Goal: Navigation & Orientation: Find specific page/section

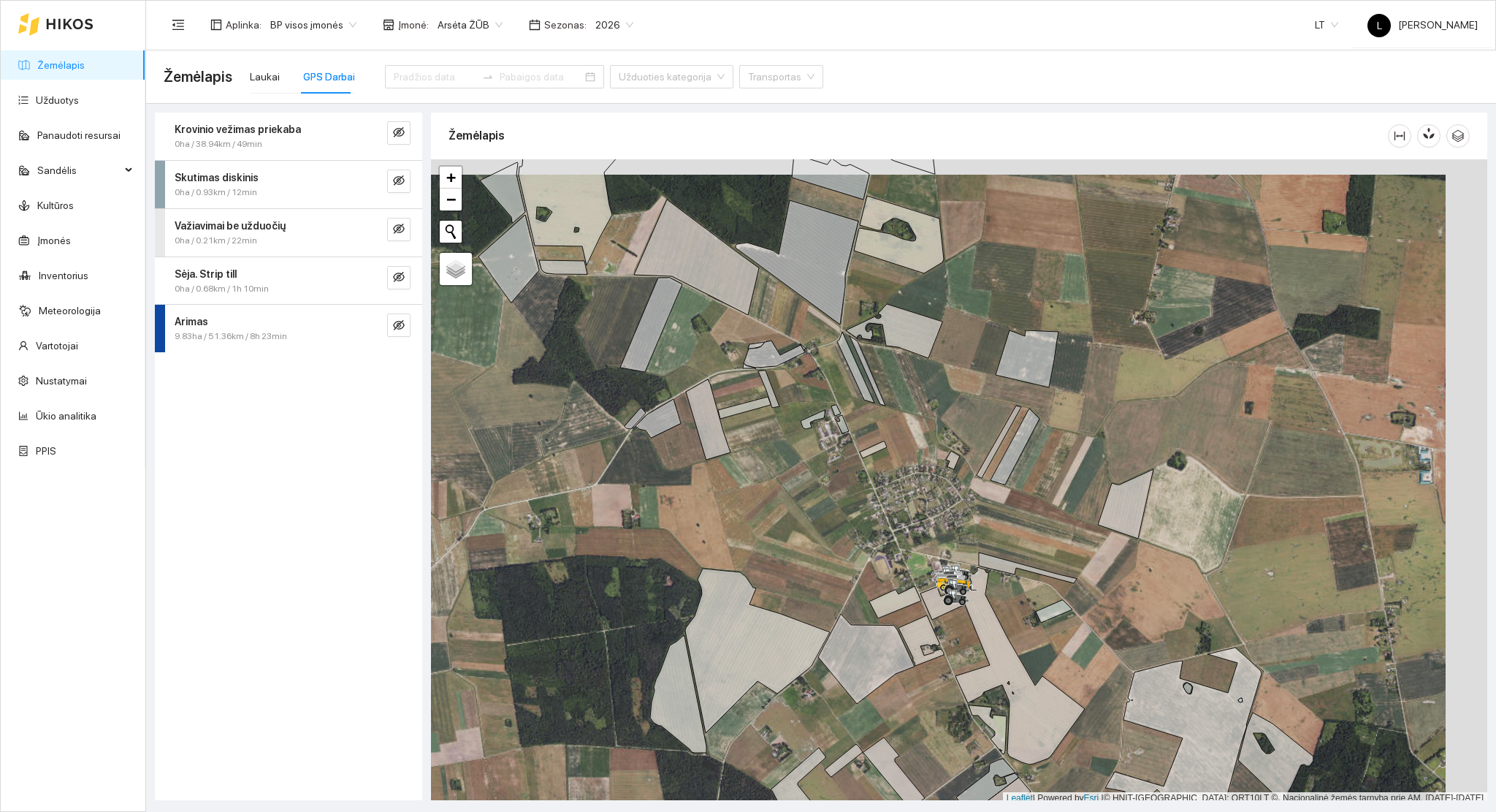
click at [868, 418] on div at bounding box center [959, 482] width 1057 height 645
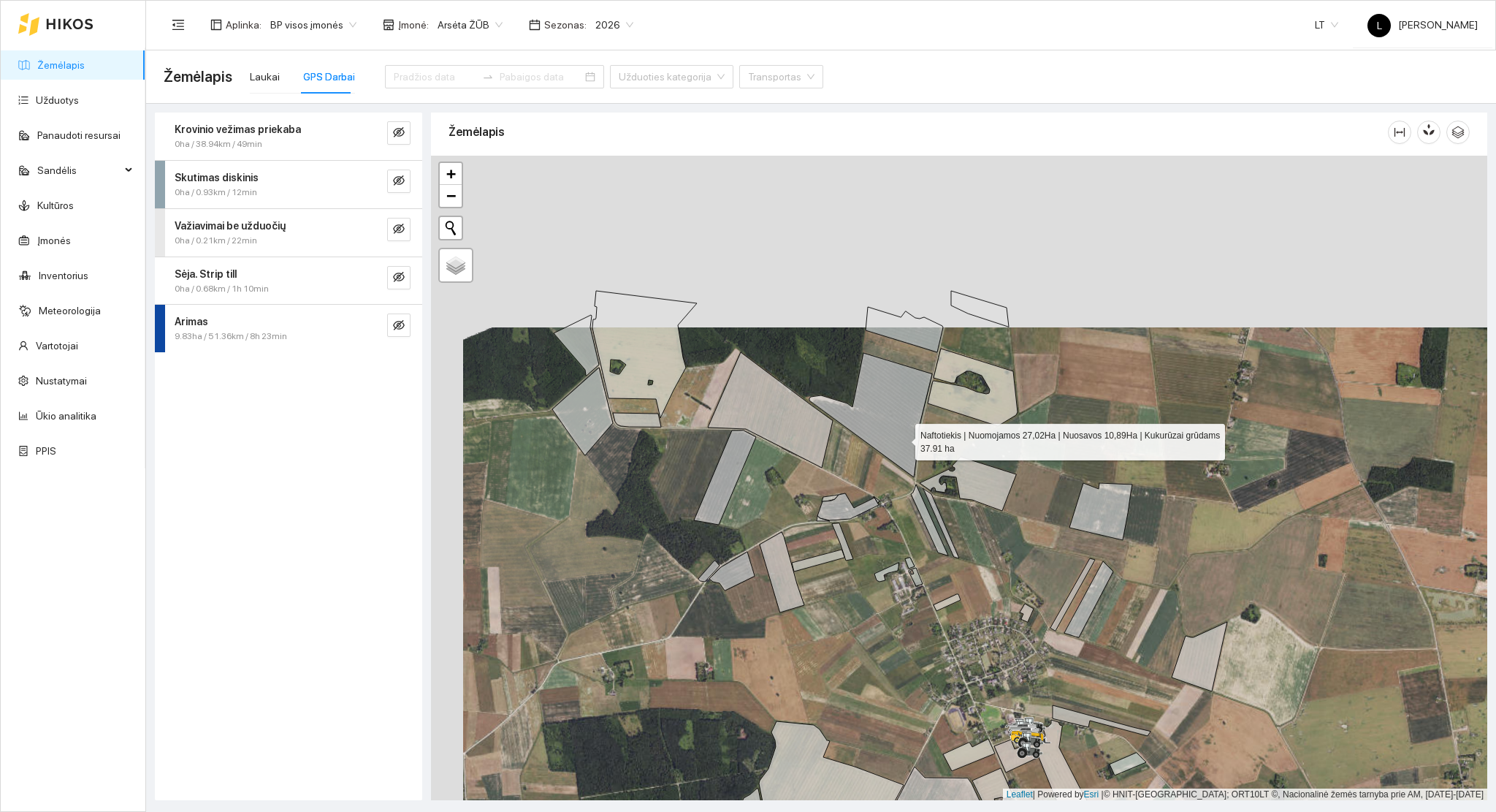
click at [893, 422] on icon at bounding box center [871, 415] width 123 height 125
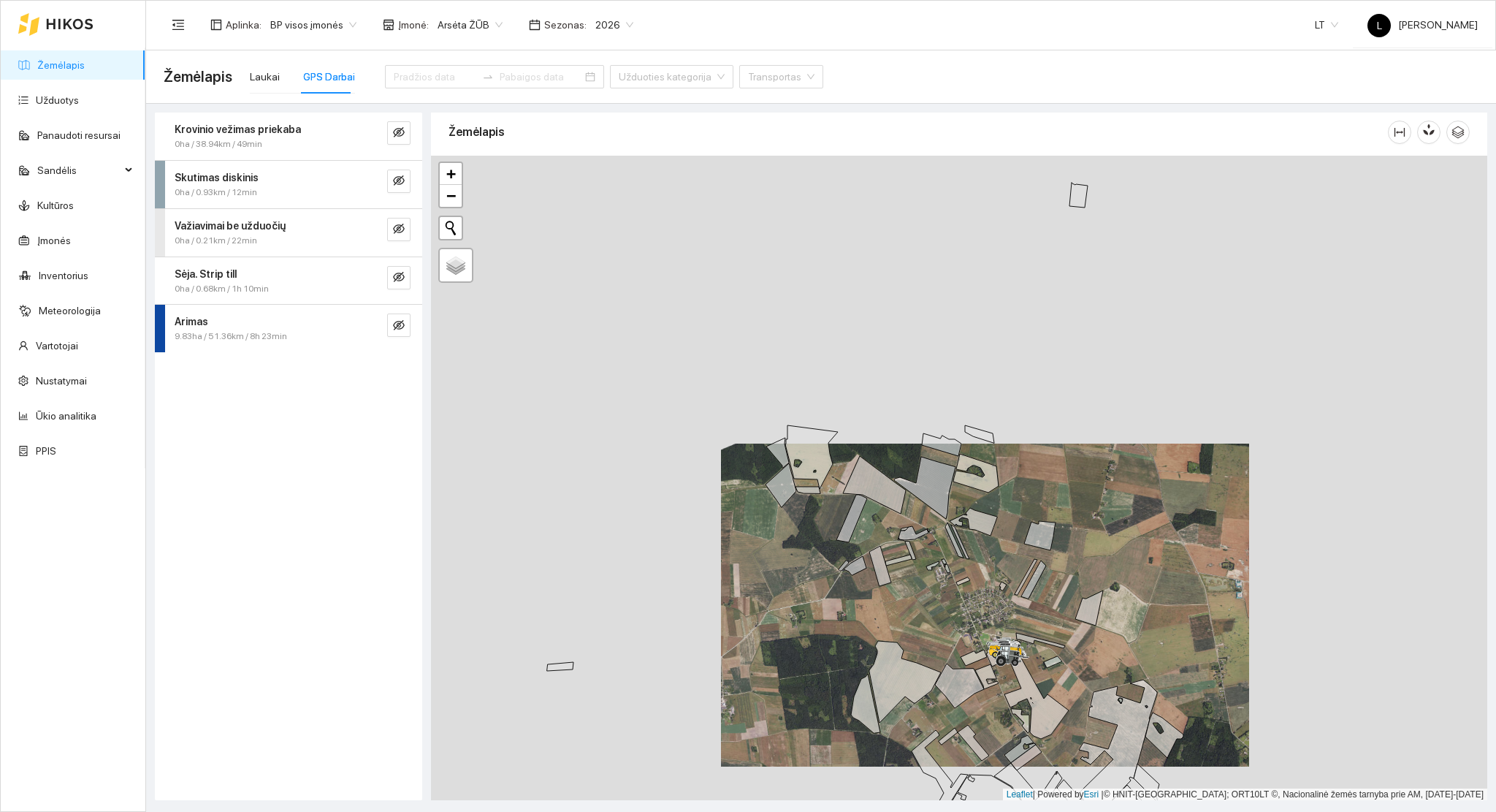
drag, startPoint x: 884, startPoint y: 405, endPoint x: 930, endPoint y: 511, distance: 115.6
click at [930, 480] on div at bounding box center [959, 478] width 1057 height 645
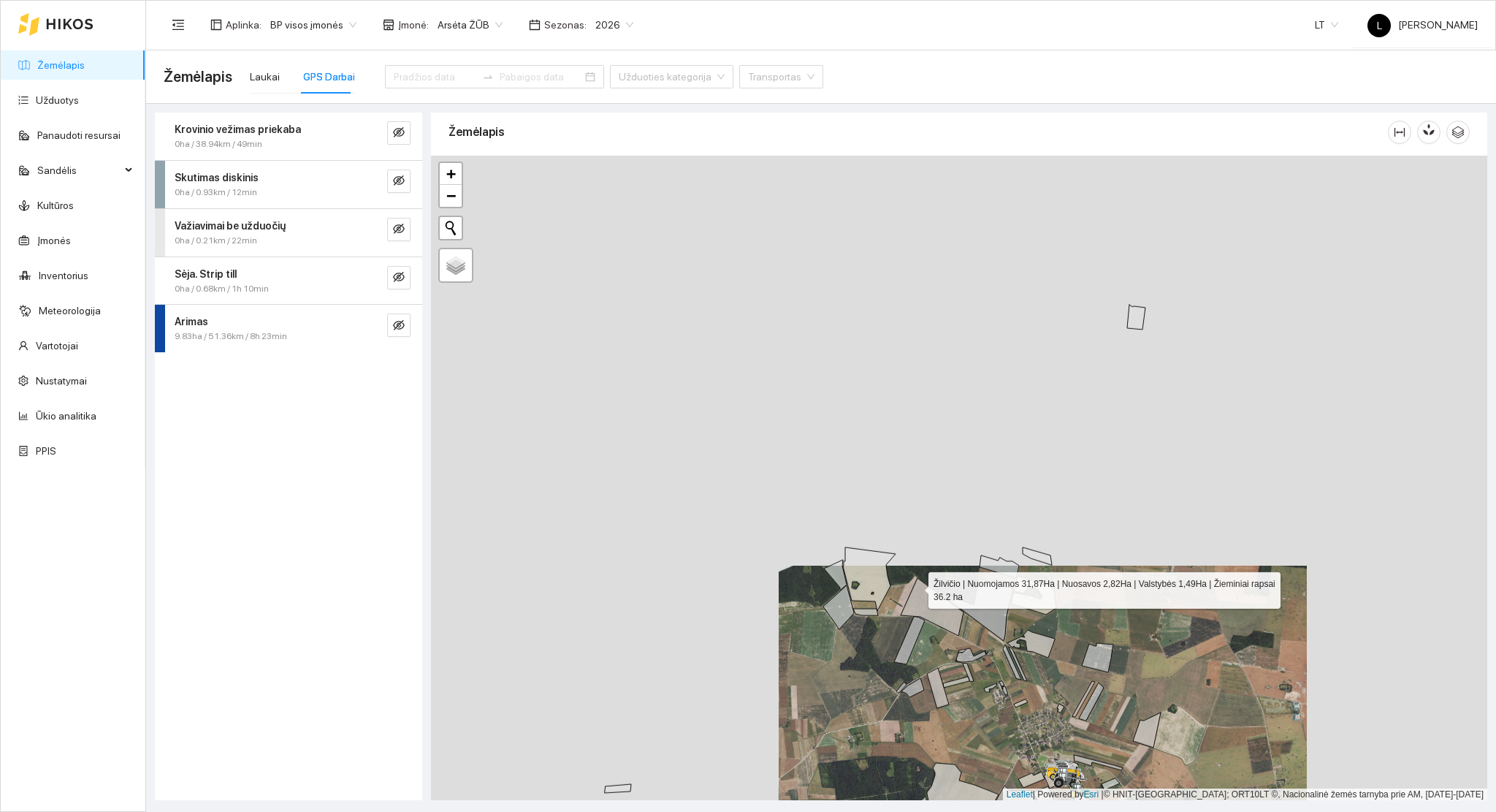
drag, startPoint x: 883, startPoint y: 506, endPoint x: 915, endPoint y: 586, distance: 86.2
click at [915, 586] on icon at bounding box center [932, 607] width 63 height 58
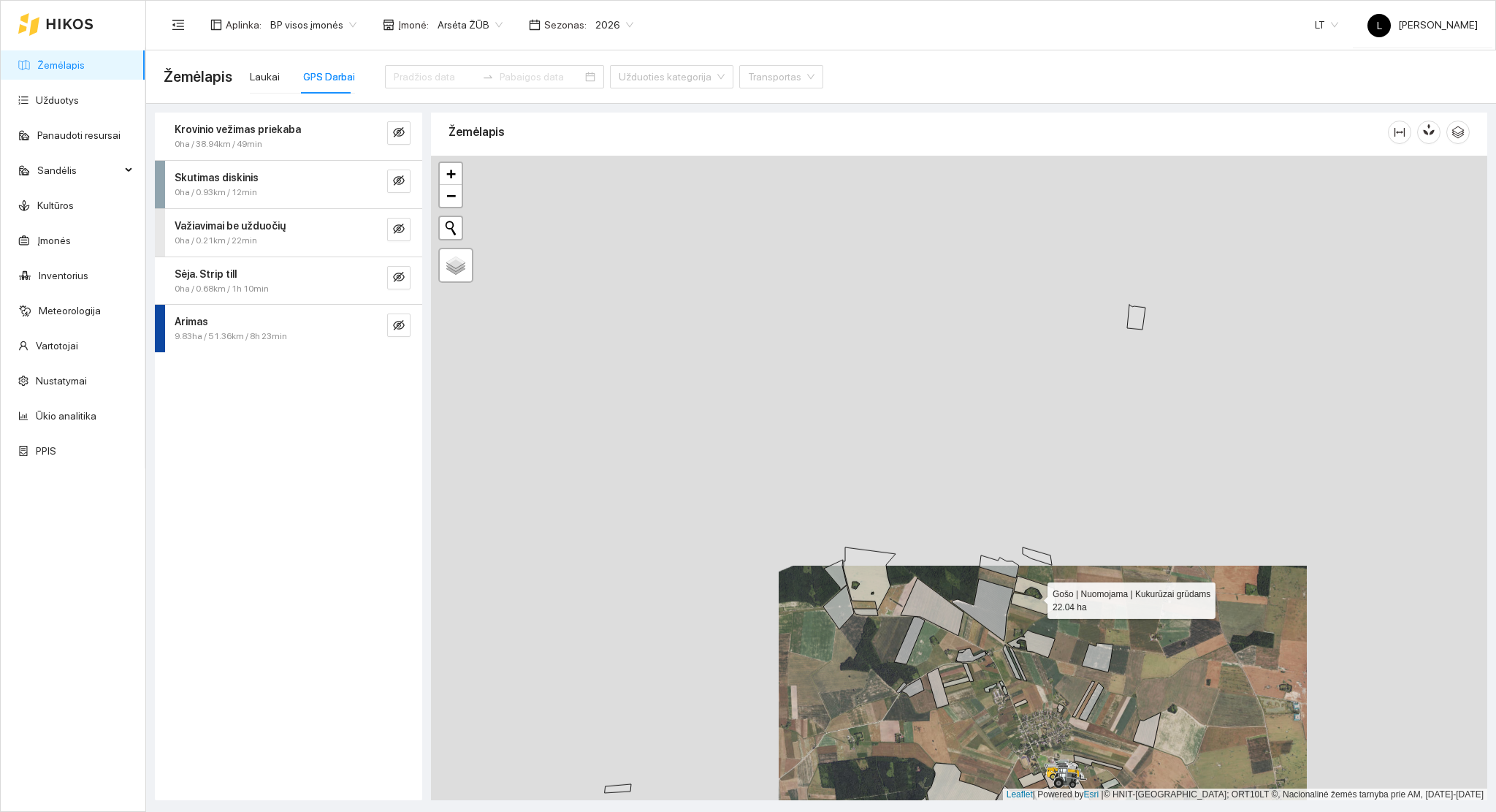
drag, startPoint x: 1053, startPoint y: 603, endPoint x: 1044, endPoint y: 260, distance: 343.1
click at [1044, 576] on icon at bounding box center [1034, 595] width 46 height 39
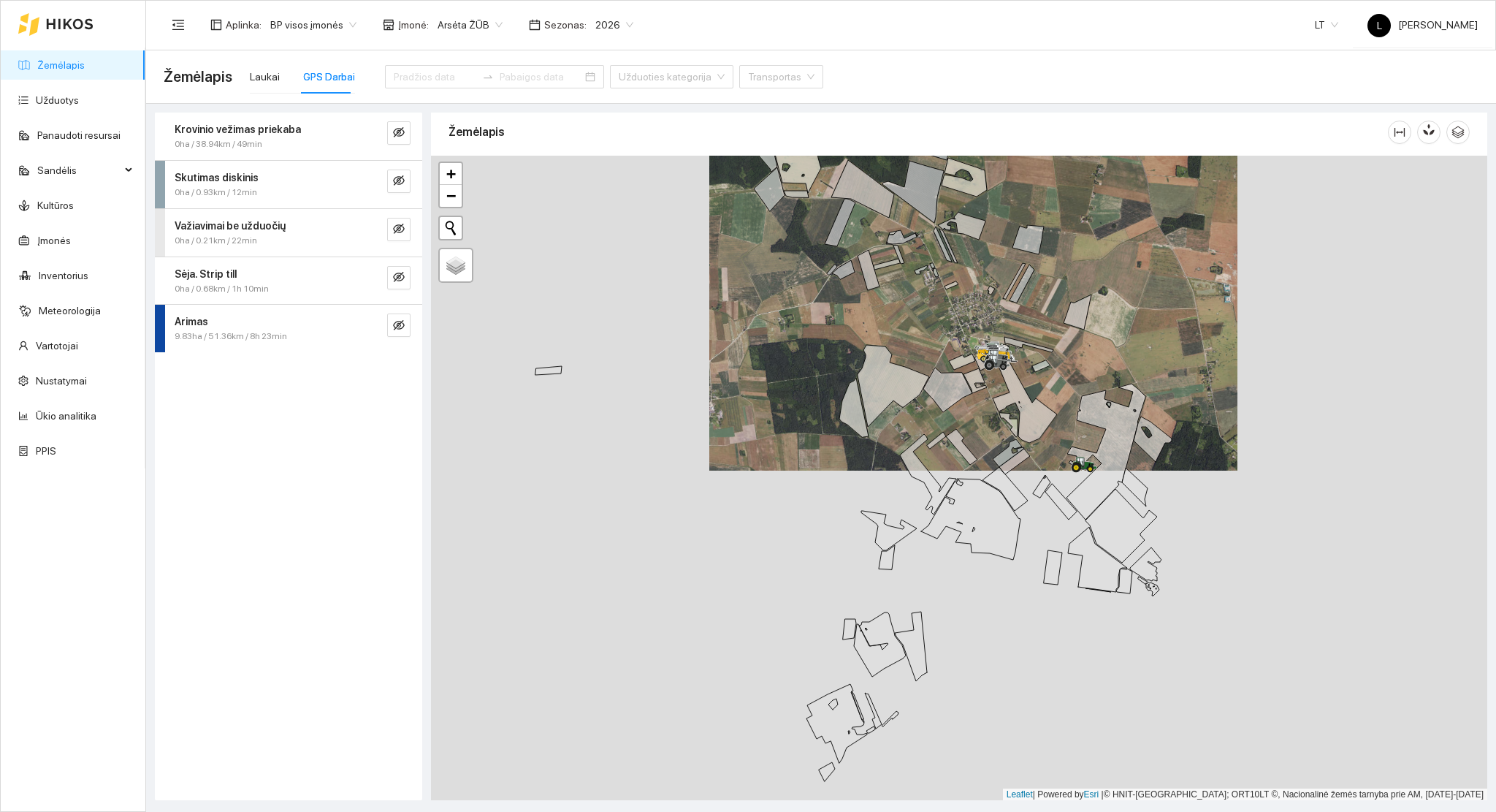
drag, startPoint x: 1033, startPoint y: 501, endPoint x: 987, endPoint y: 479, distance: 51.0
click at [987, 479] on div at bounding box center [959, 478] width 1057 height 645
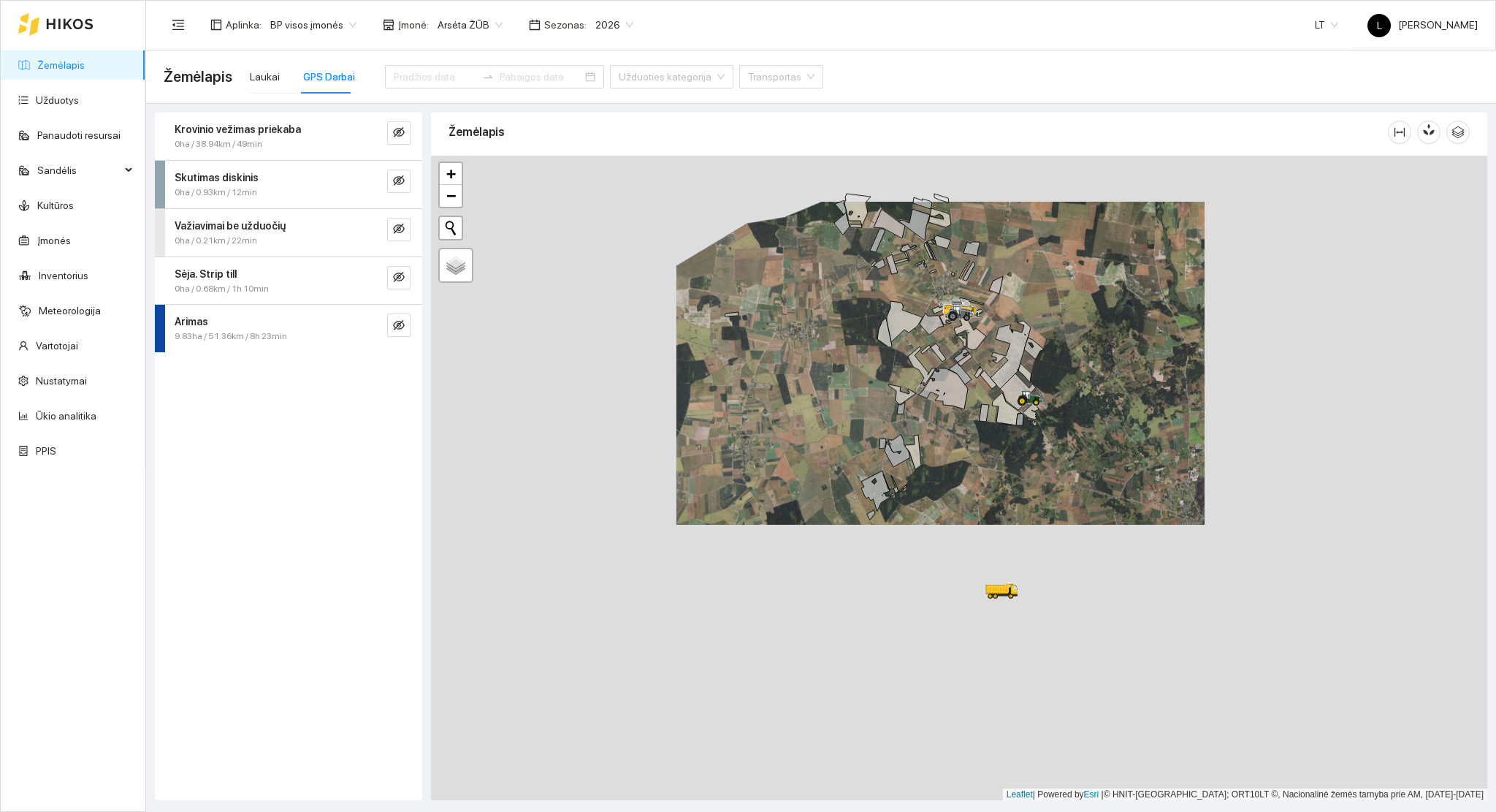
drag, startPoint x: 1005, startPoint y: 567, endPoint x: 972, endPoint y: 458, distance: 113.9
click at [973, 458] on div at bounding box center [959, 478] width 1057 height 645
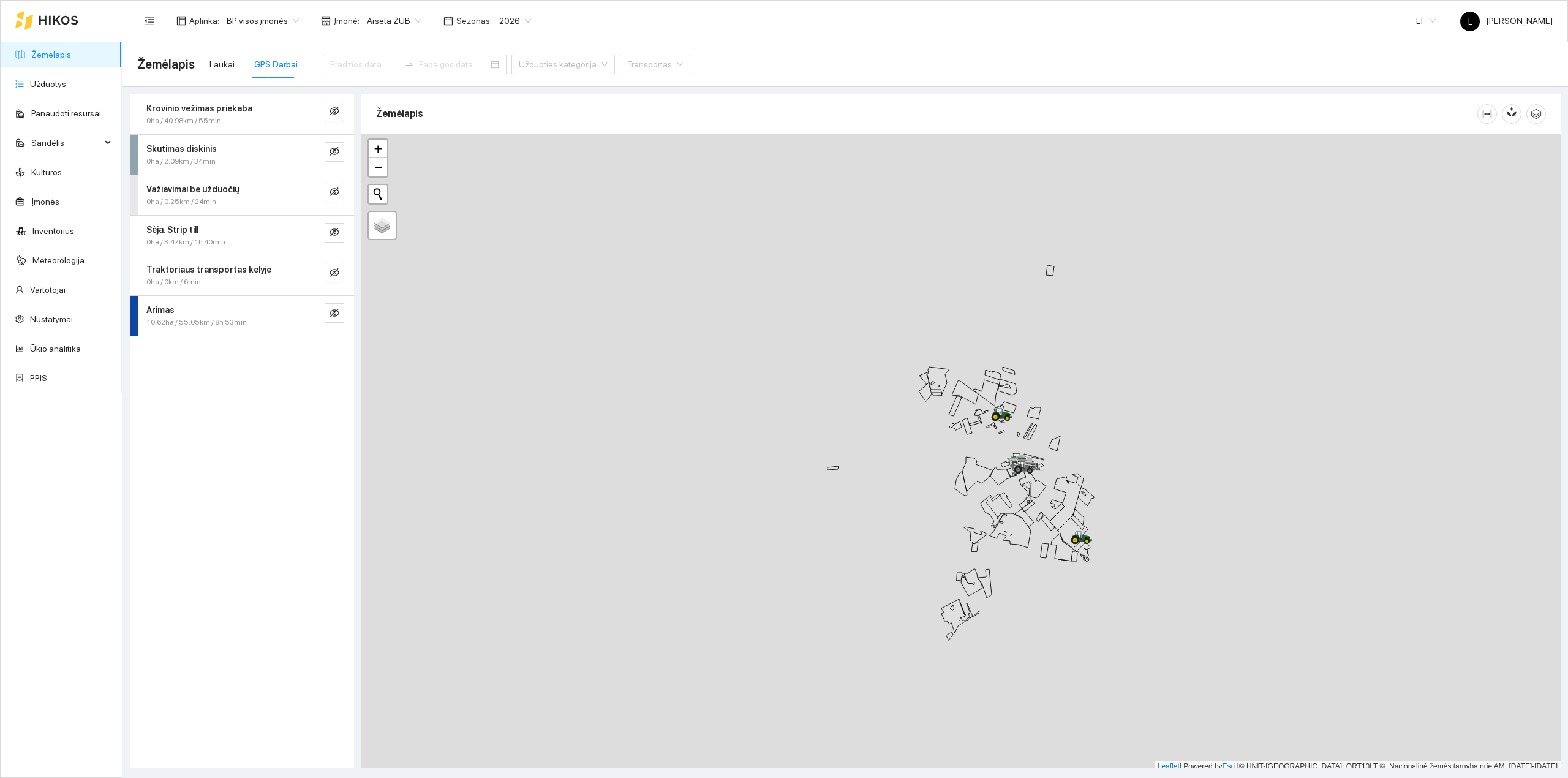
click at [44, 54] on link "Žemėlapis" at bounding box center [51, 54] width 40 height 10
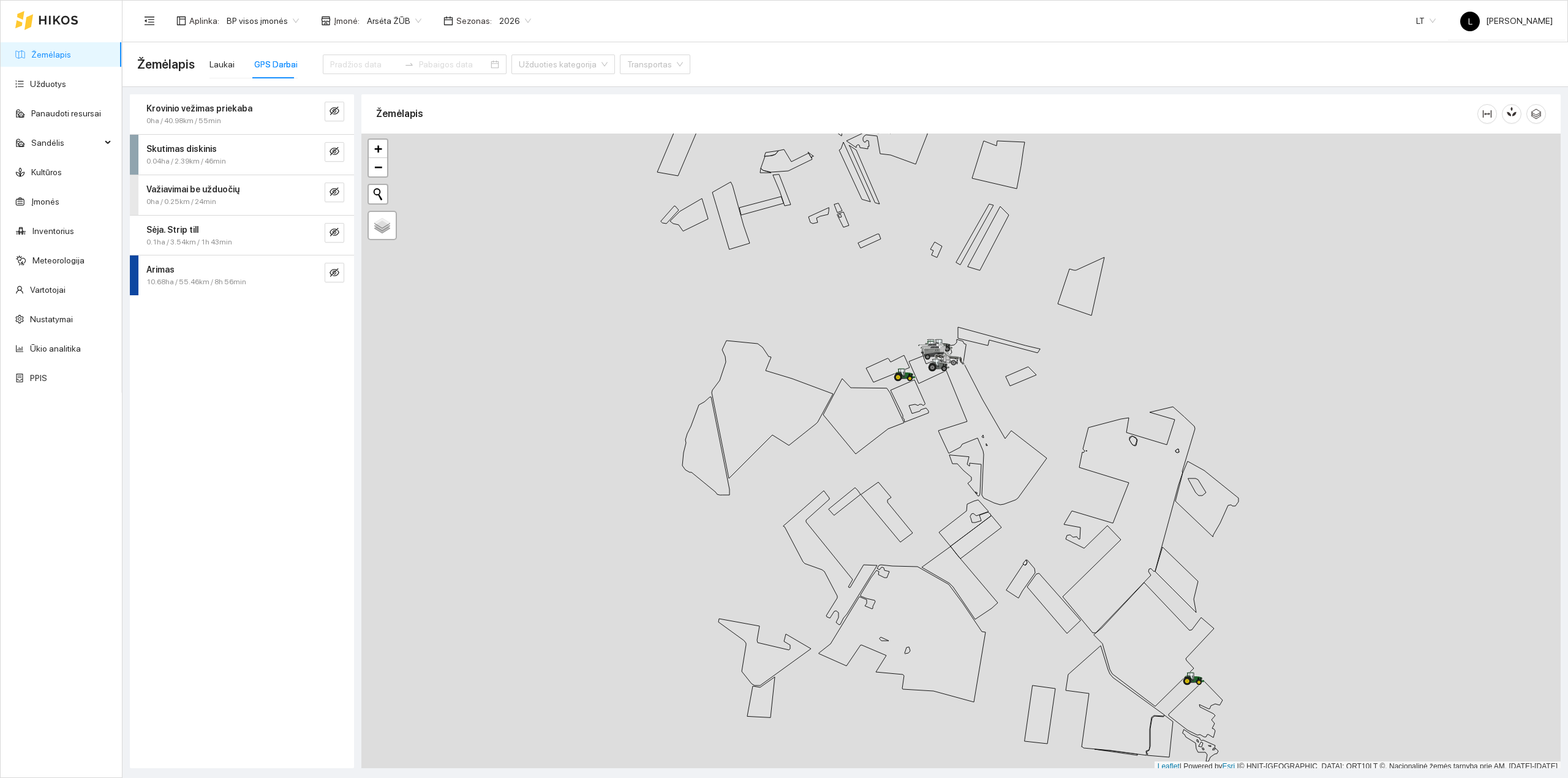
scroll to position [3, 0]
drag, startPoint x: 995, startPoint y: 365, endPoint x: 919, endPoint y: 292, distance: 105.4
click at [919, 292] on div at bounding box center [961, 449] width 1199 height 638
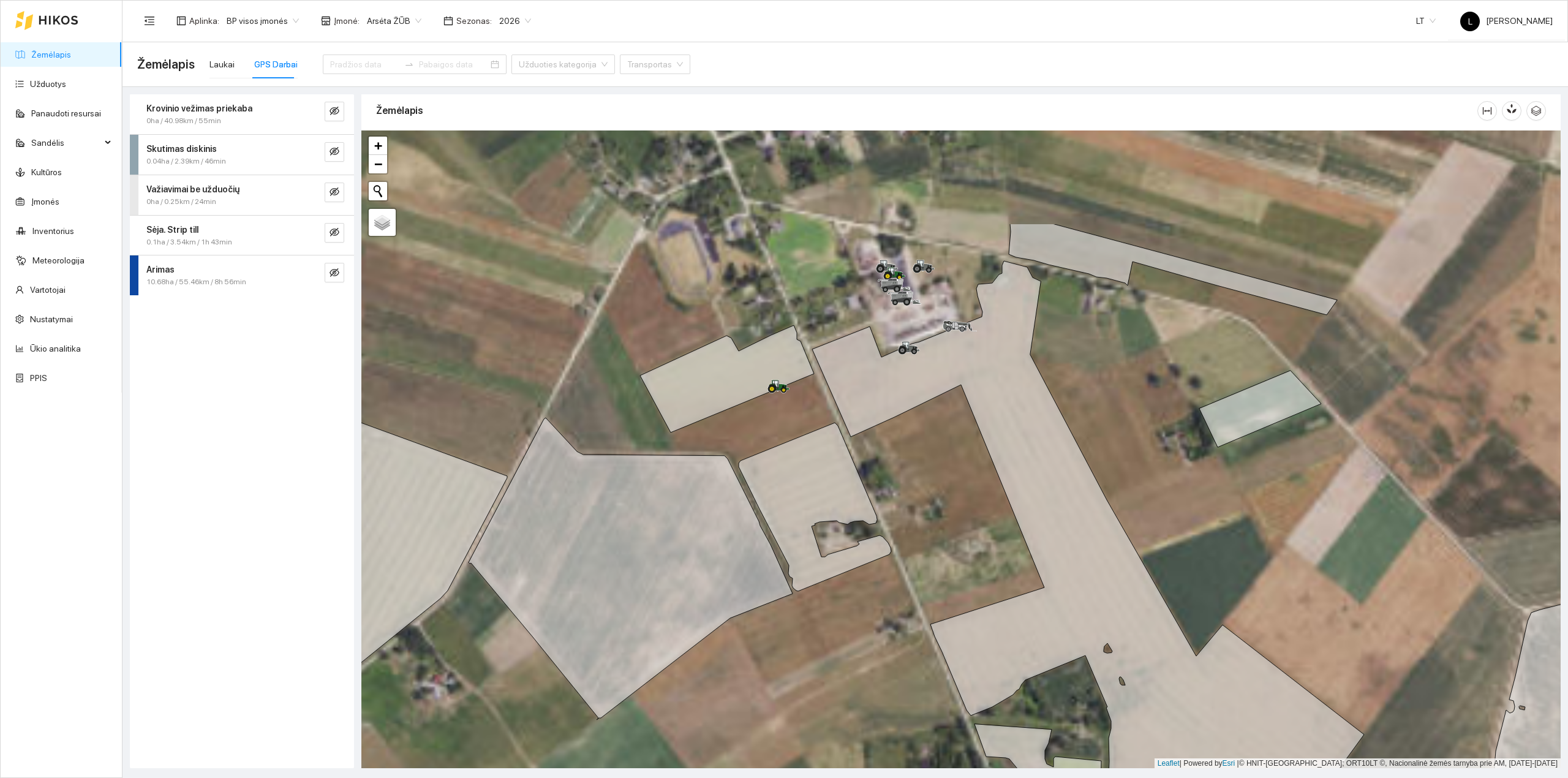
drag, startPoint x: 779, startPoint y: 251, endPoint x: 889, endPoint y: 410, distance: 193.3
click at [889, 410] on icon at bounding box center [1088, 592] width 552 height 662
click at [340, 276] on button "button" at bounding box center [334, 272] width 20 height 20
click at [334, 274] on icon "eye" at bounding box center [334, 272] width 10 height 10
click at [331, 231] on icon "eye-invisible" at bounding box center [334, 232] width 10 height 9
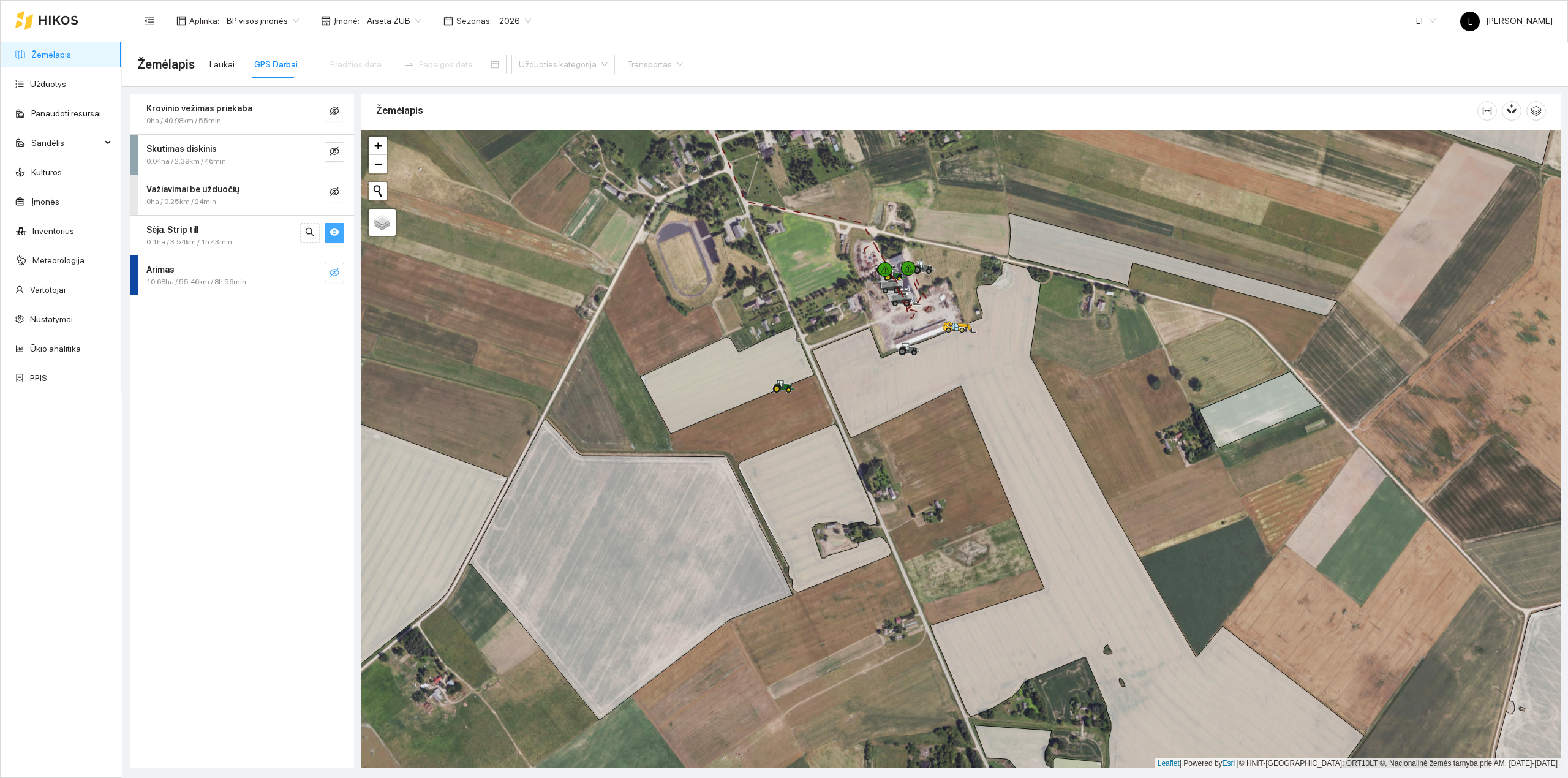
click at [332, 233] on icon "eye" at bounding box center [334, 232] width 10 height 7
click at [336, 196] on icon "eye-invisible" at bounding box center [334, 191] width 10 height 10
click at [334, 192] on icon "eye" at bounding box center [334, 192] width 10 height 7
click at [337, 154] on icon "eye-invisible" at bounding box center [334, 151] width 10 height 10
click at [336, 151] on icon "eye" at bounding box center [334, 151] width 10 height 7
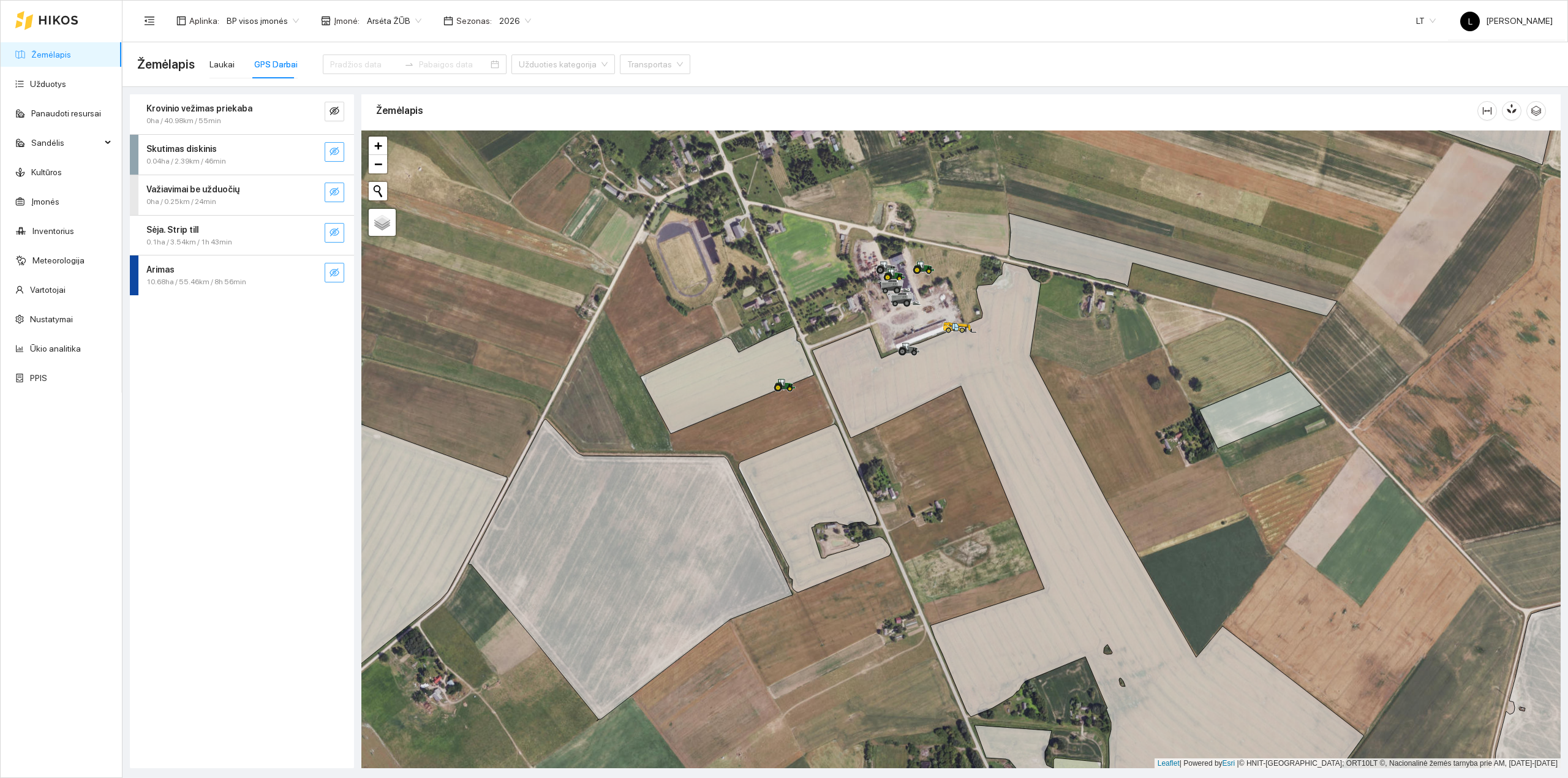
click at [336, 151] on icon "eye-invisible" at bounding box center [334, 151] width 10 height 10
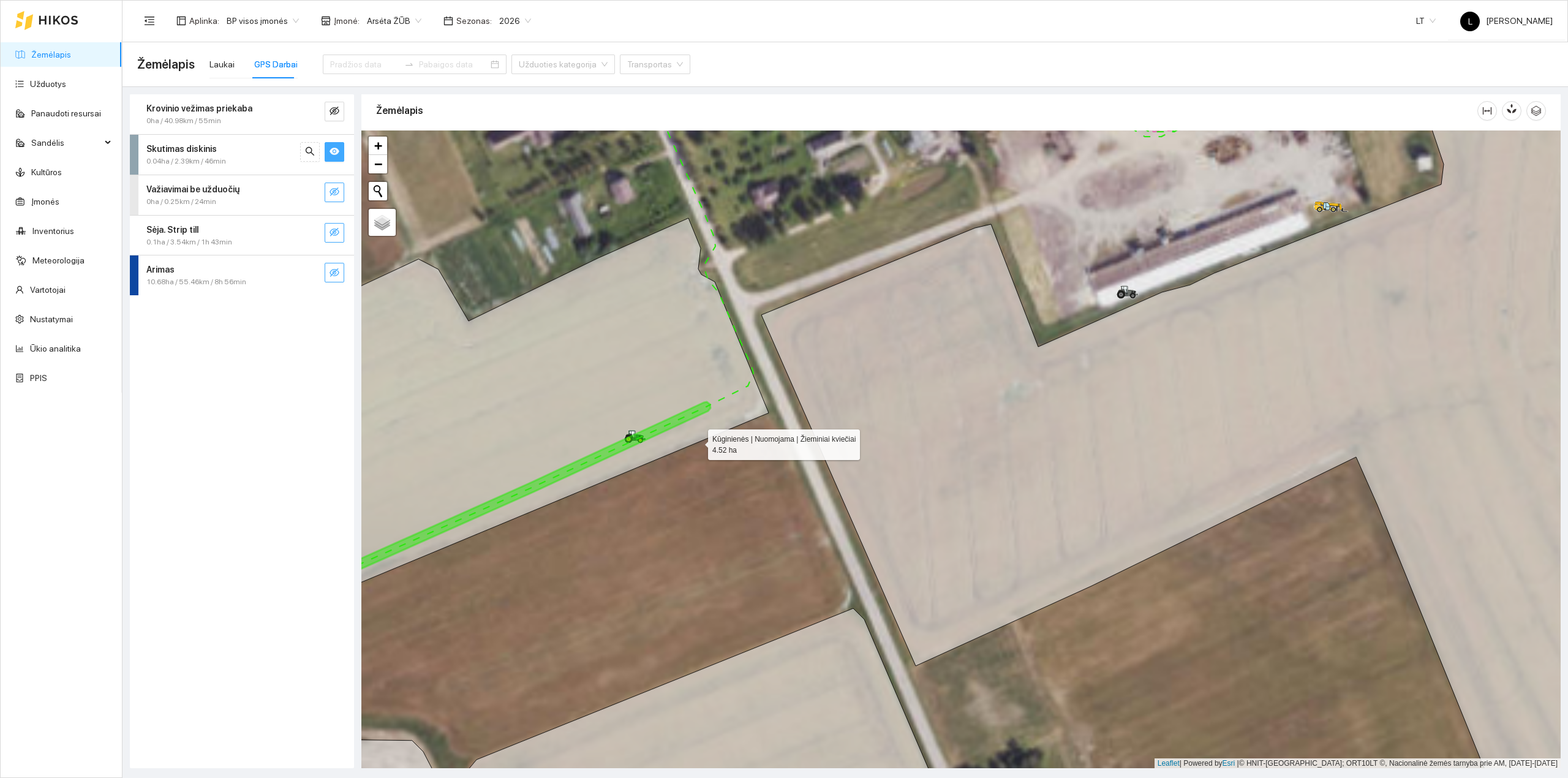
drag, startPoint x: 685, startPoint y: 443, endPoint x: 836, endPoint y: 438, distance: 151.1
click at [769, 437] on icon at bounding box center [511, 422] width 516 height 407
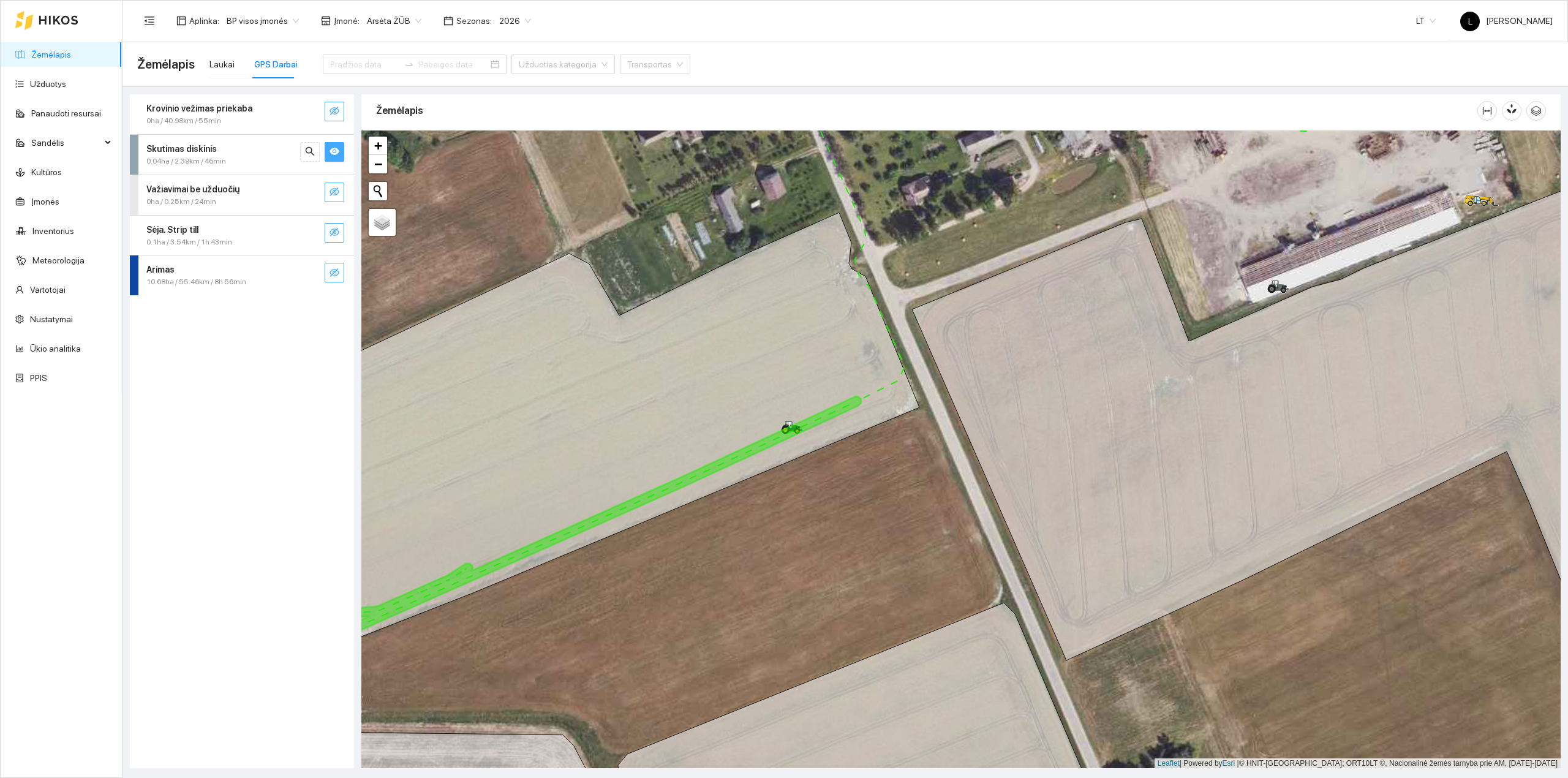
click at [329, 106] on icon "eye-invisible" at bounding box center [334, 110] width 10 height 10
click at [329, 106] on icon "eye" at bounding box center [334, 110] width 10 height 10
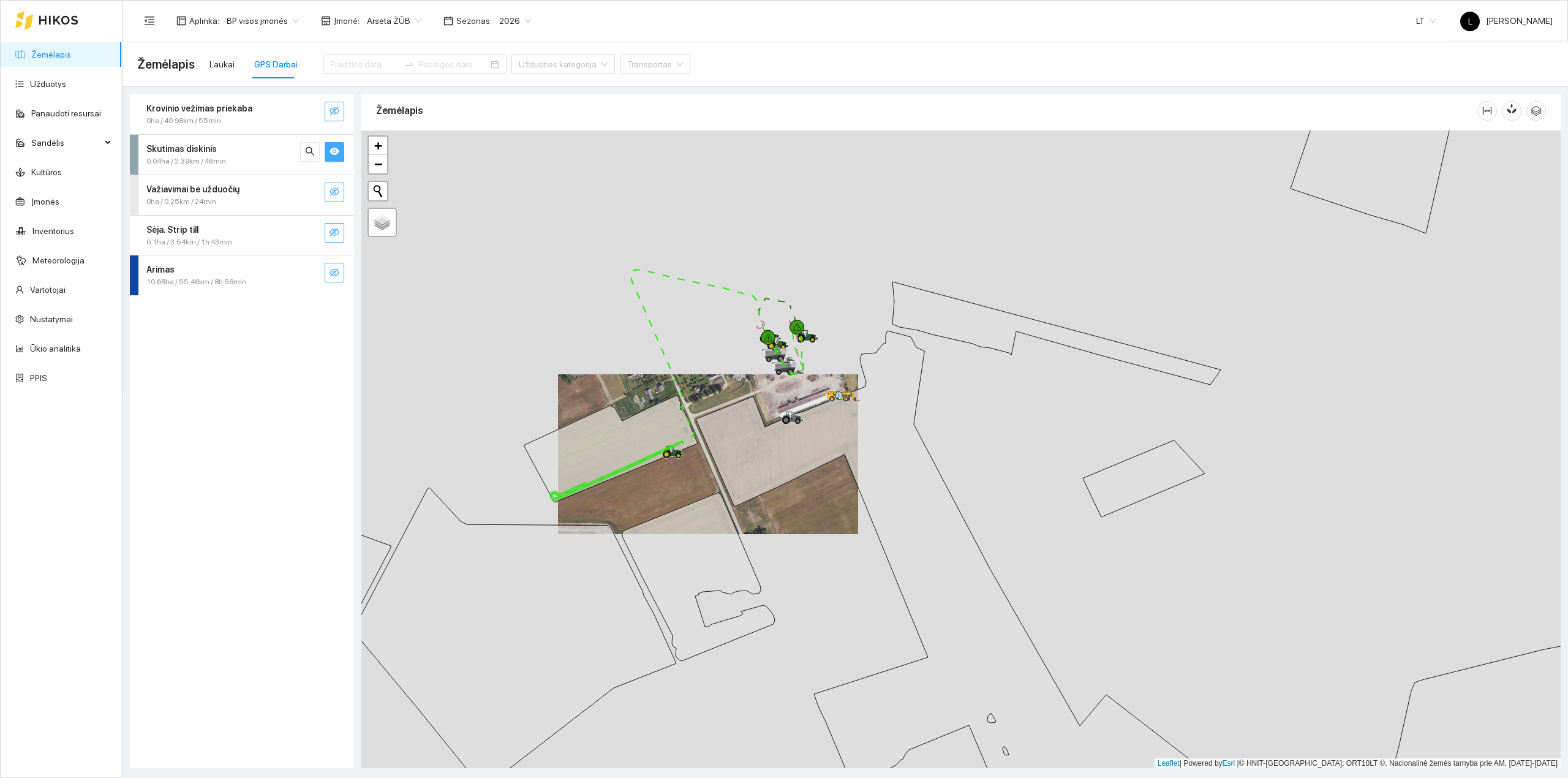
drag, startPoint x: 674, startPoint y: 508, endPoint x: 696, endPoint y: 579, distance: 74.3
click at [696, 579] on div at bounding box center [961, 449] width 1199 height 638
